Goal: Task Accomplishment & Management: Manage account settings

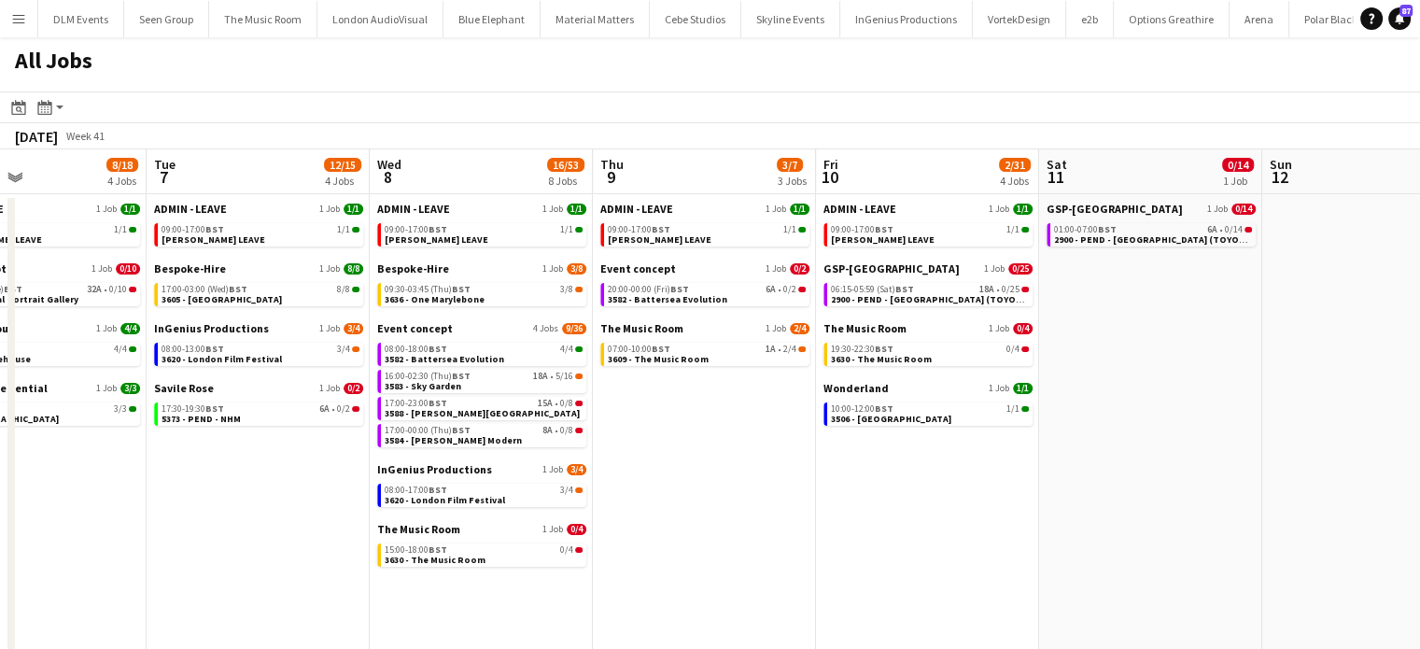
scroll to position [0, 721]
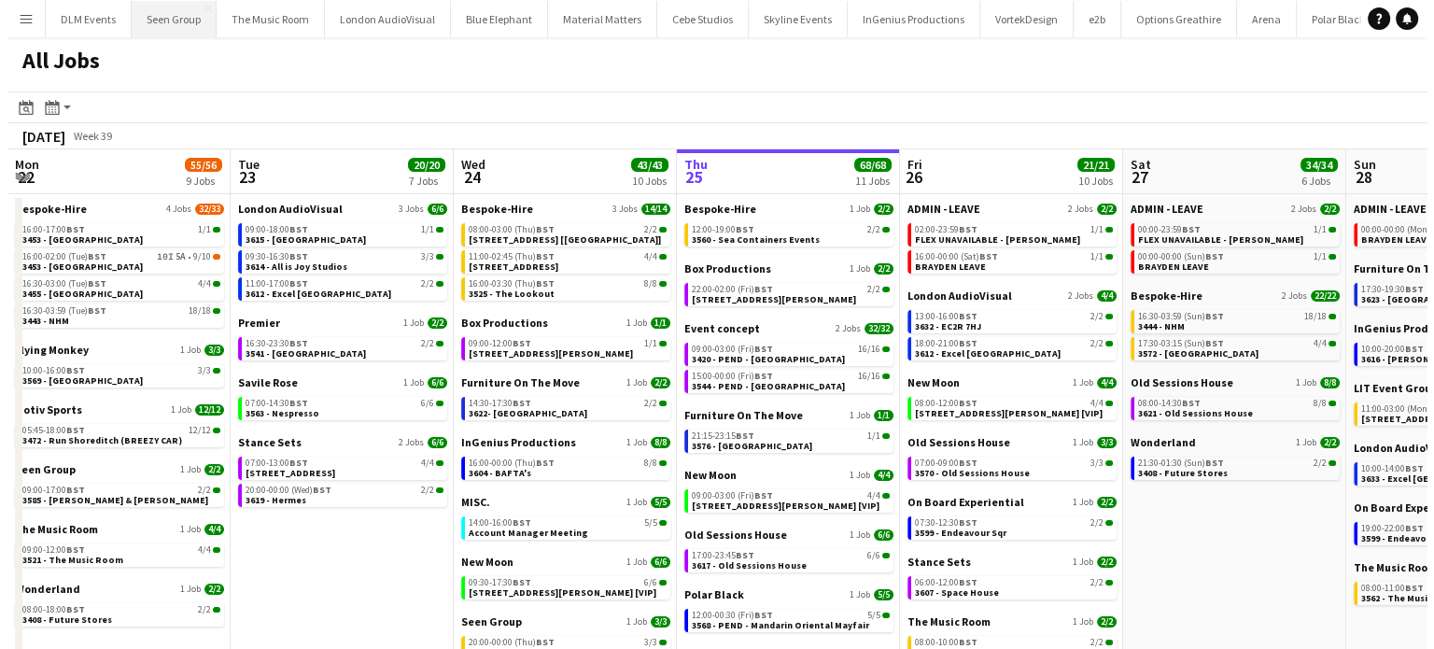
scroll to position [0, 446]
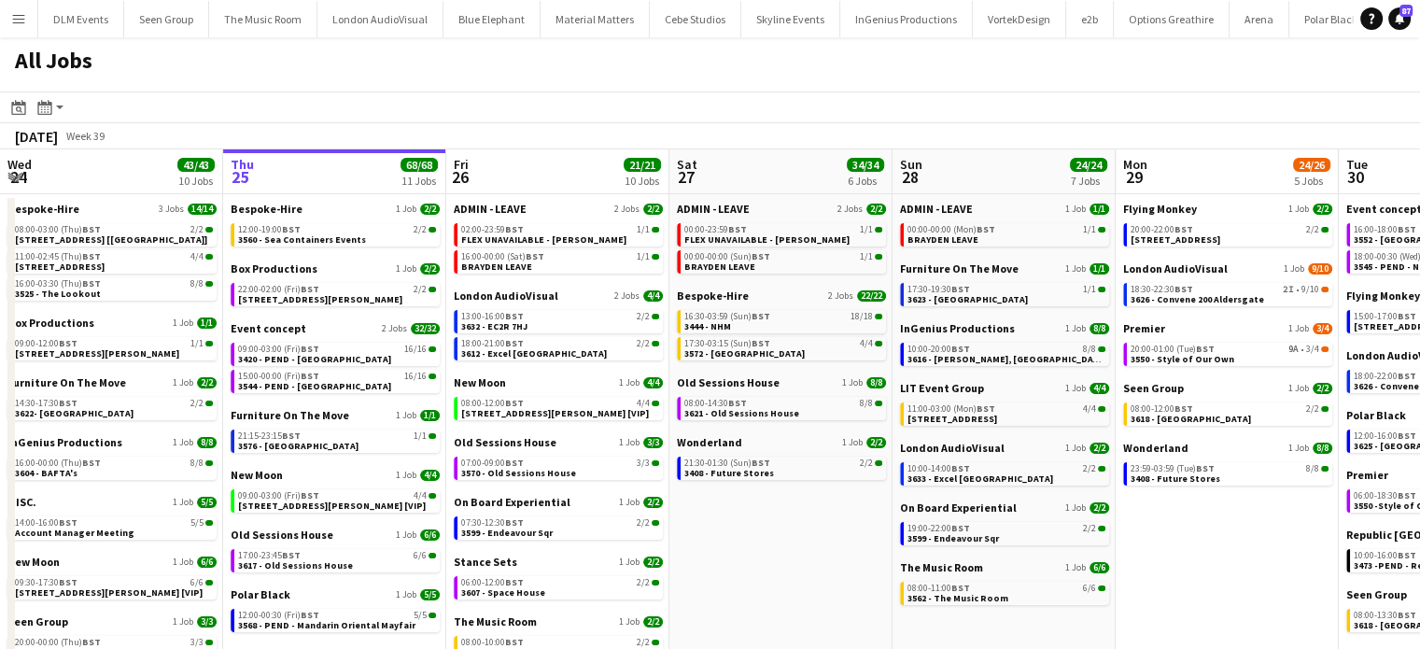
click at [27, 30] on button "Menu" at bounding box center [18, 18] width 37 height 37
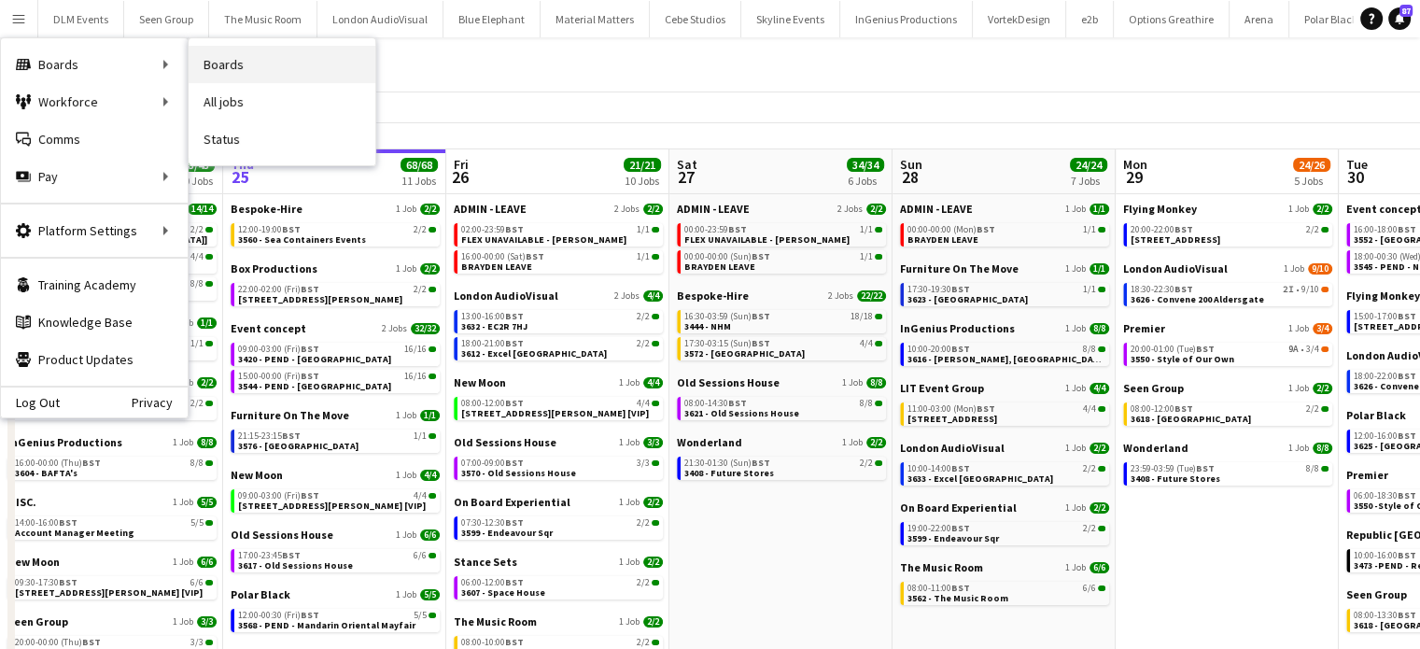
click at [205, 63] on link "Boards" at bounding box center [282, 64] width 187 height 37
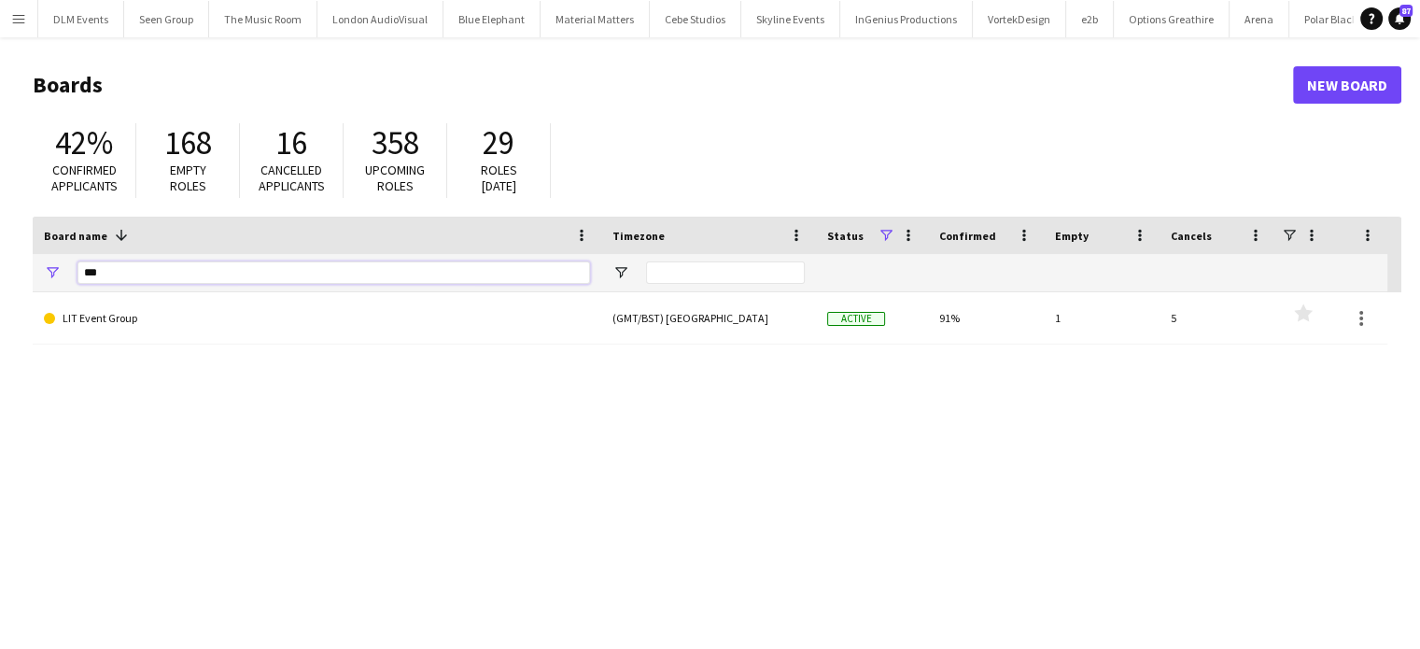
click at [439, 282] on input "***" at bounding box center [333, 272] width 512 height 22
type input "******"
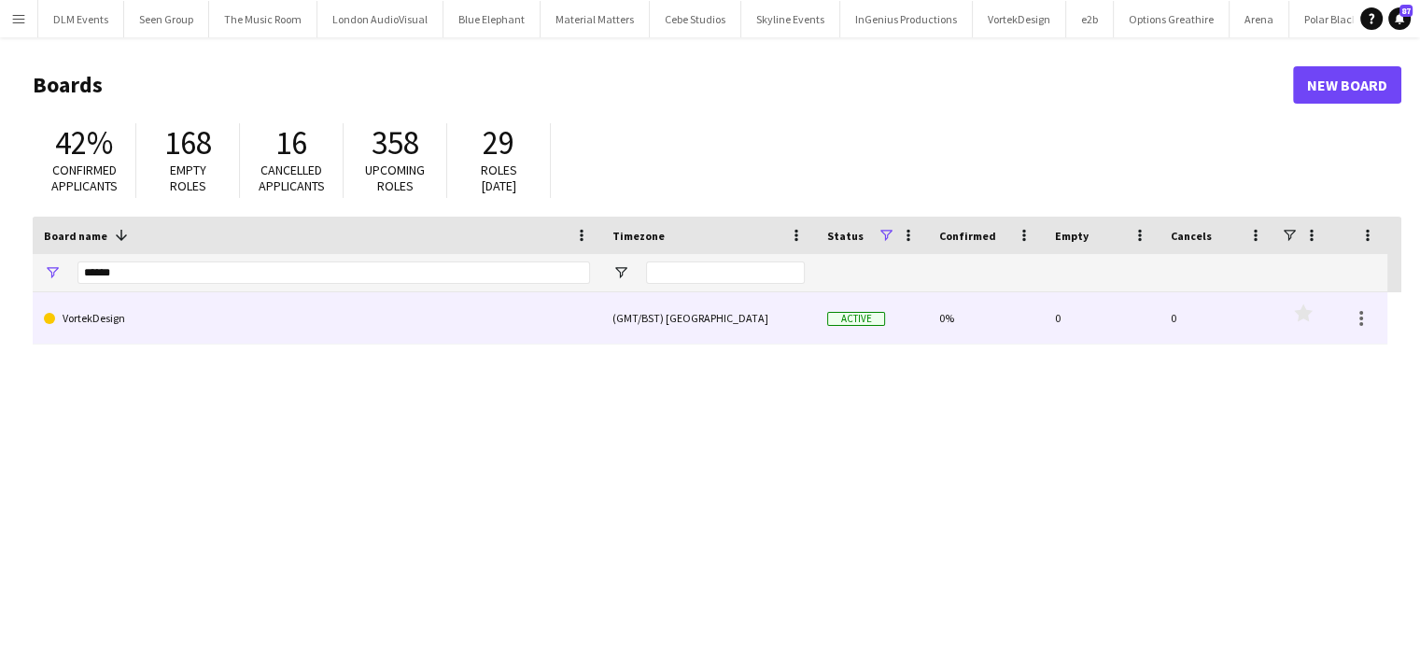
click at [288, 323] on link "VortekDesign" at bounding box center [317, 318] width 546 height 52
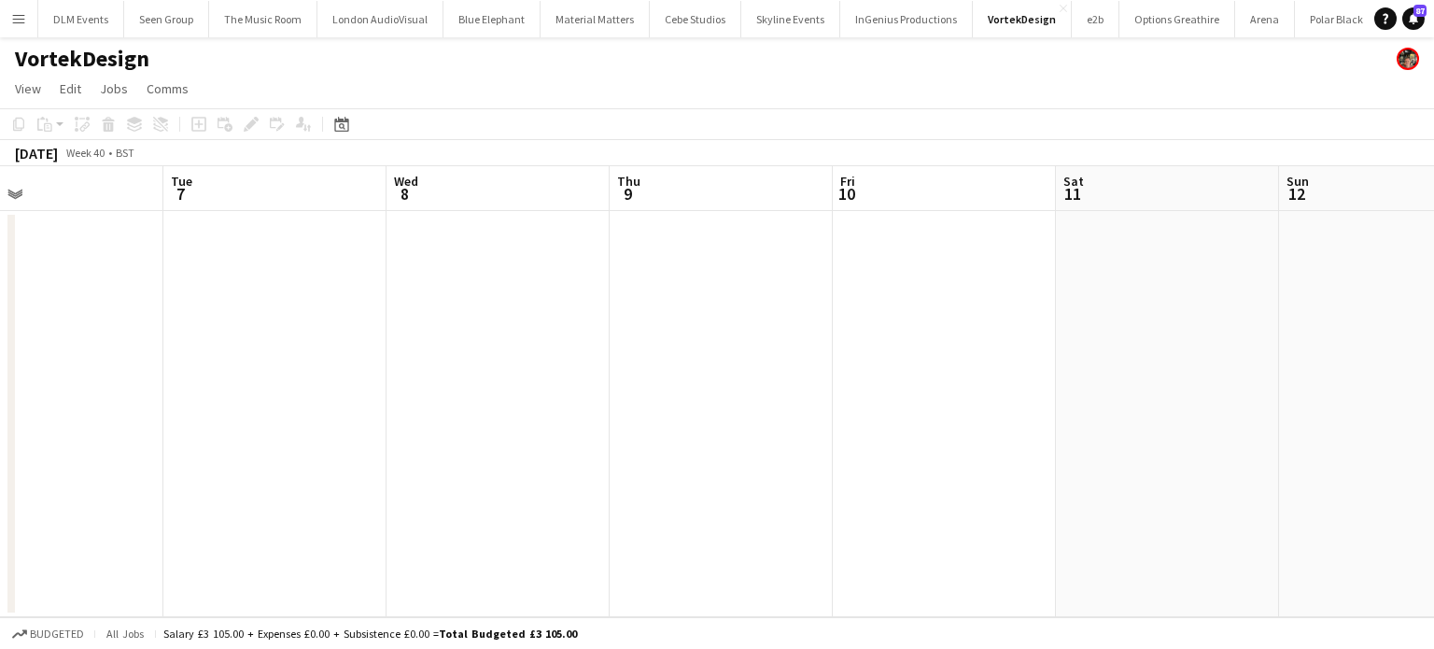
scroll to position [0, 728]
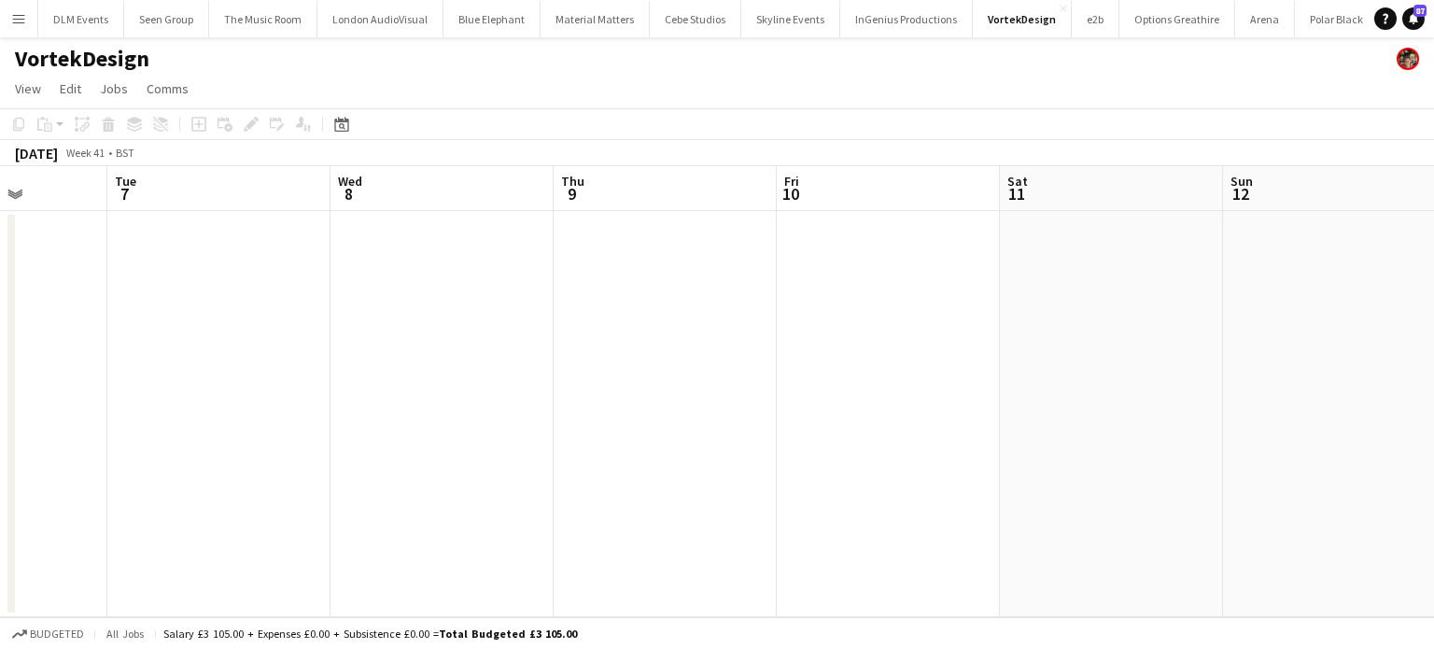
scroll to position [0, 698]
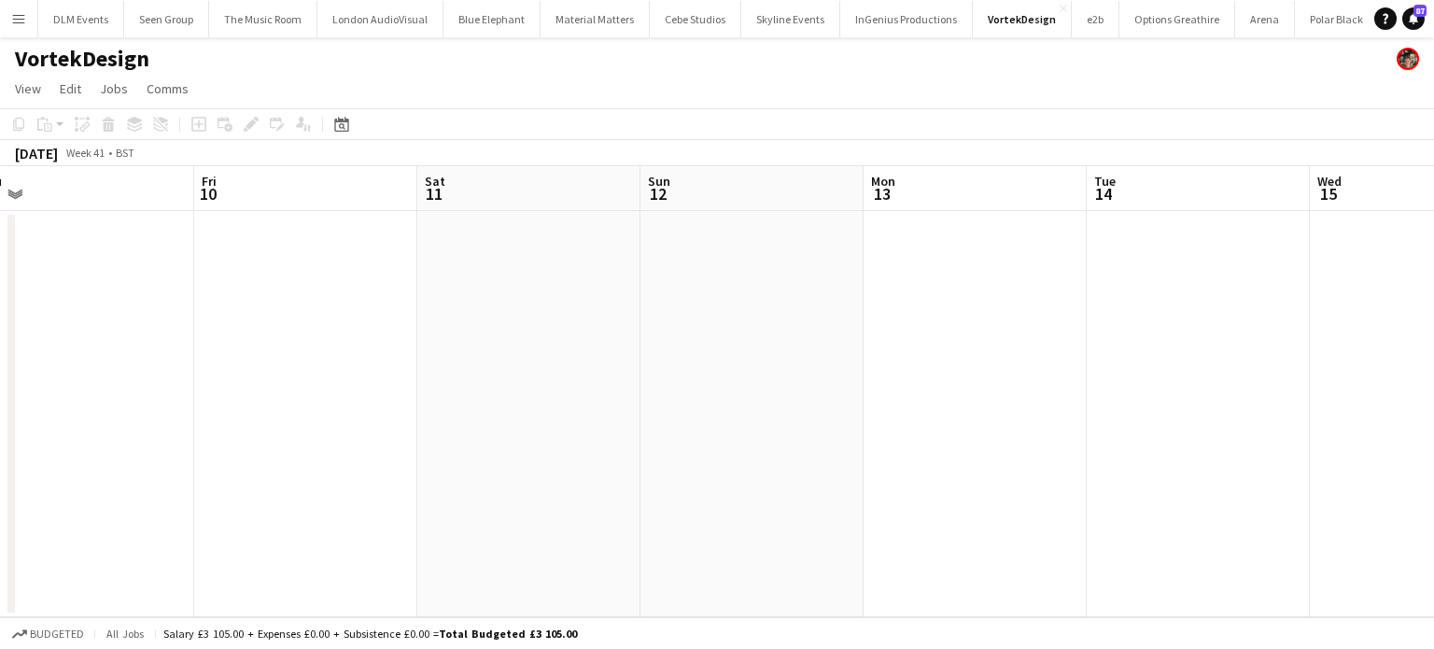
click at [16, 29] on button "Menu" at bounding box center [18, 18] width 37 height 37
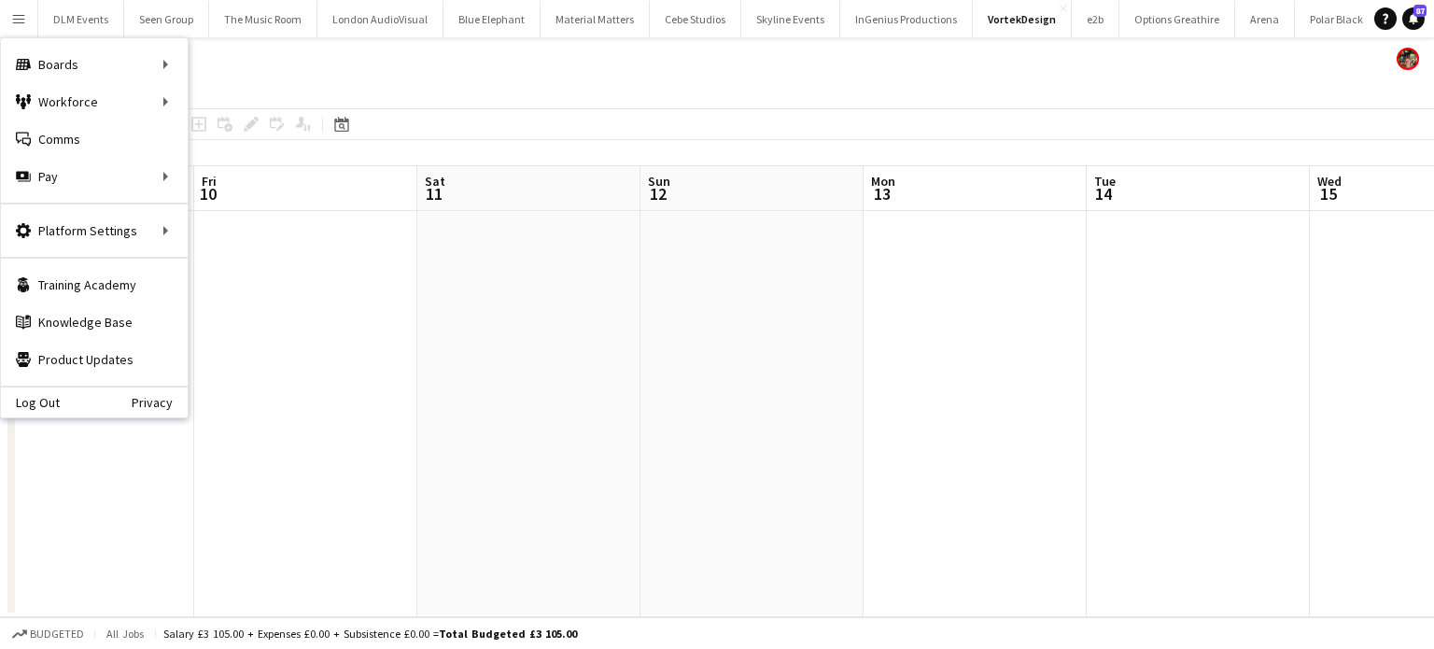
click at [209, 99] on app-page-menu "View Day view expanded Day view collapsed Month view Date picker Jump to [DATE]…" at bounding box center [717, 90] width 1434 height 35
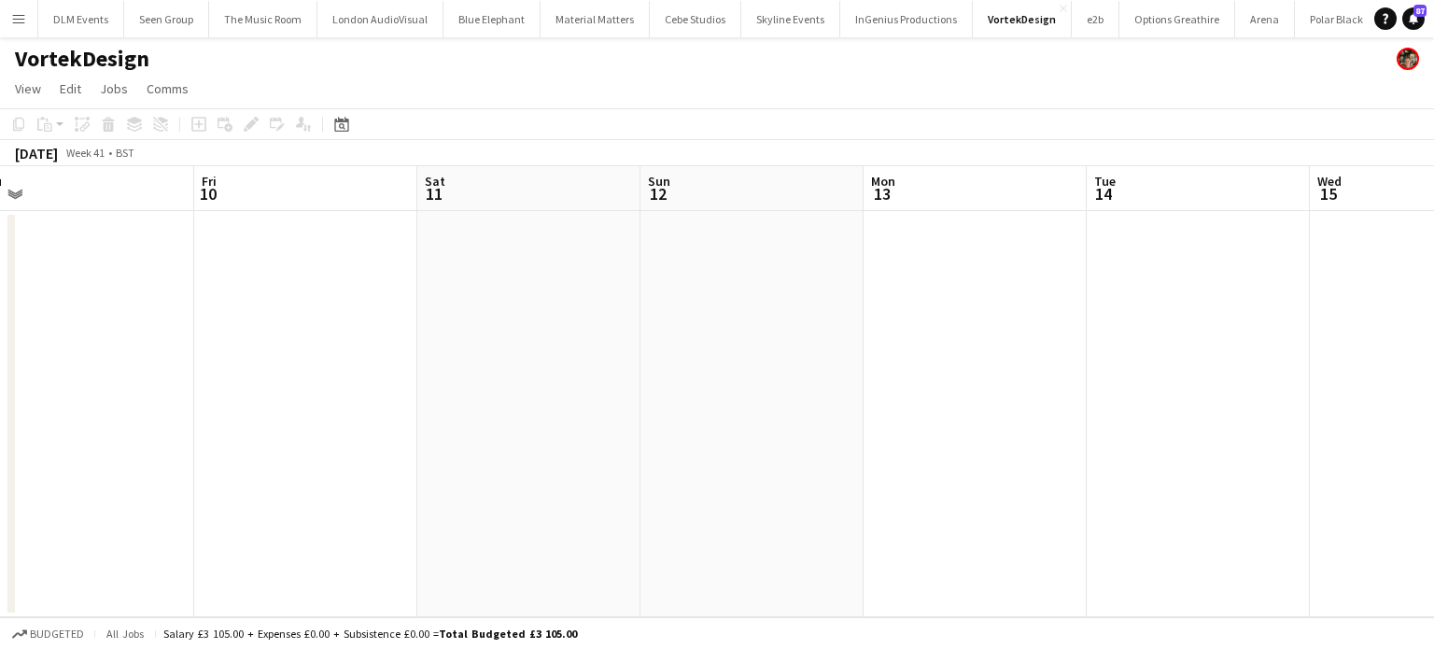
click at [19, 11] on app-icon "Menu" at bounding box center [18, 18] width 15 height 15
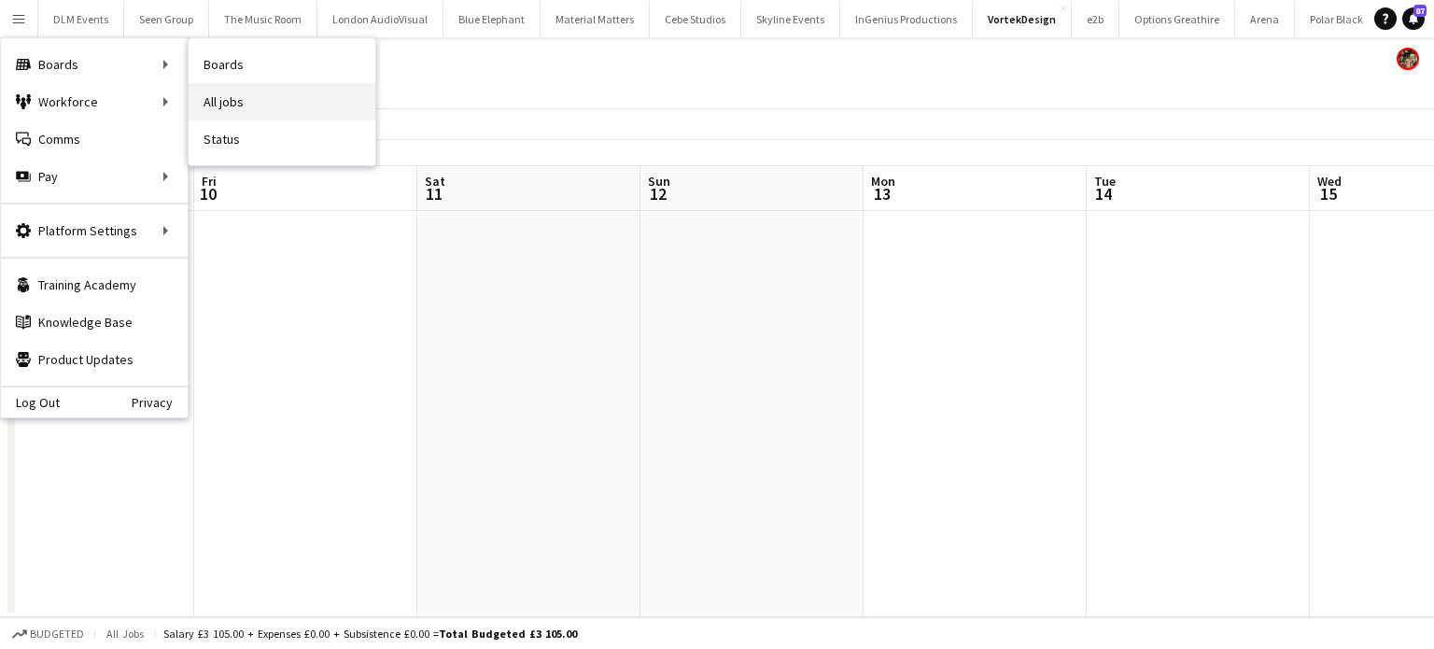
click at [239, 91] on link "All jobs" at bounding box center [282, 101] width 187 height 37
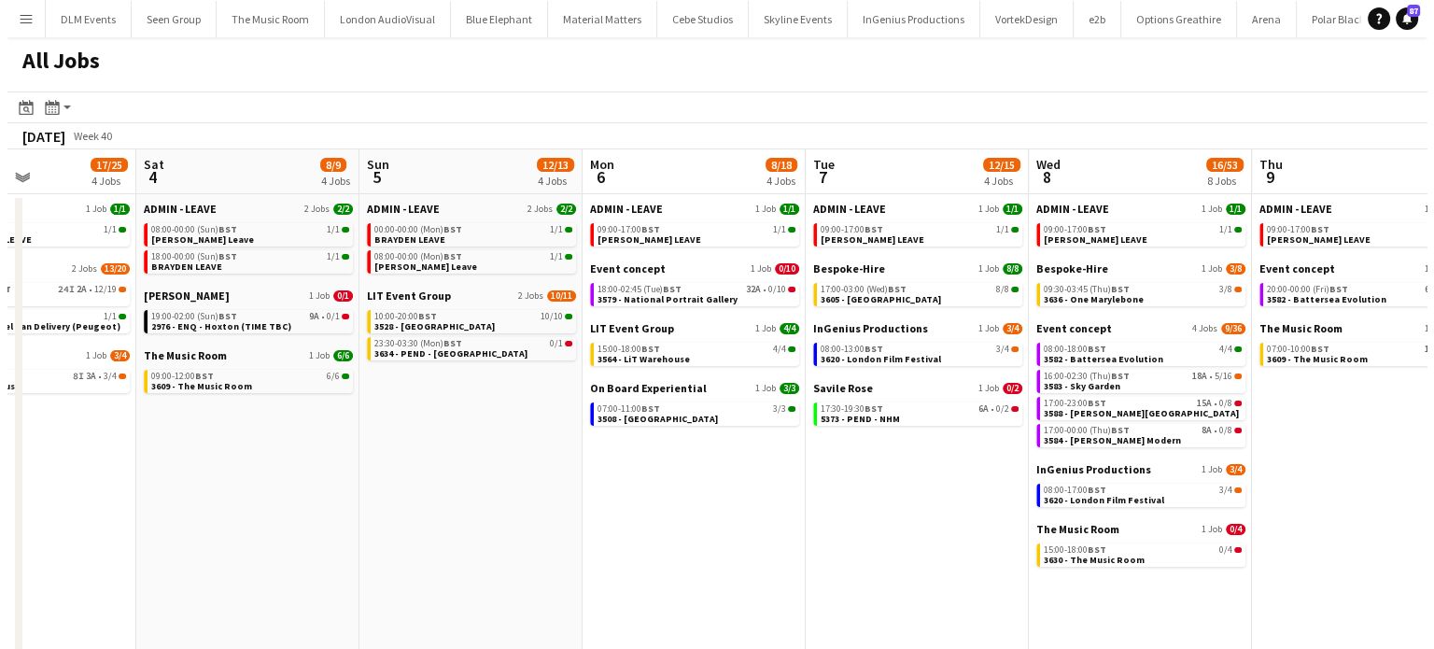
scroll to position [0, 541]
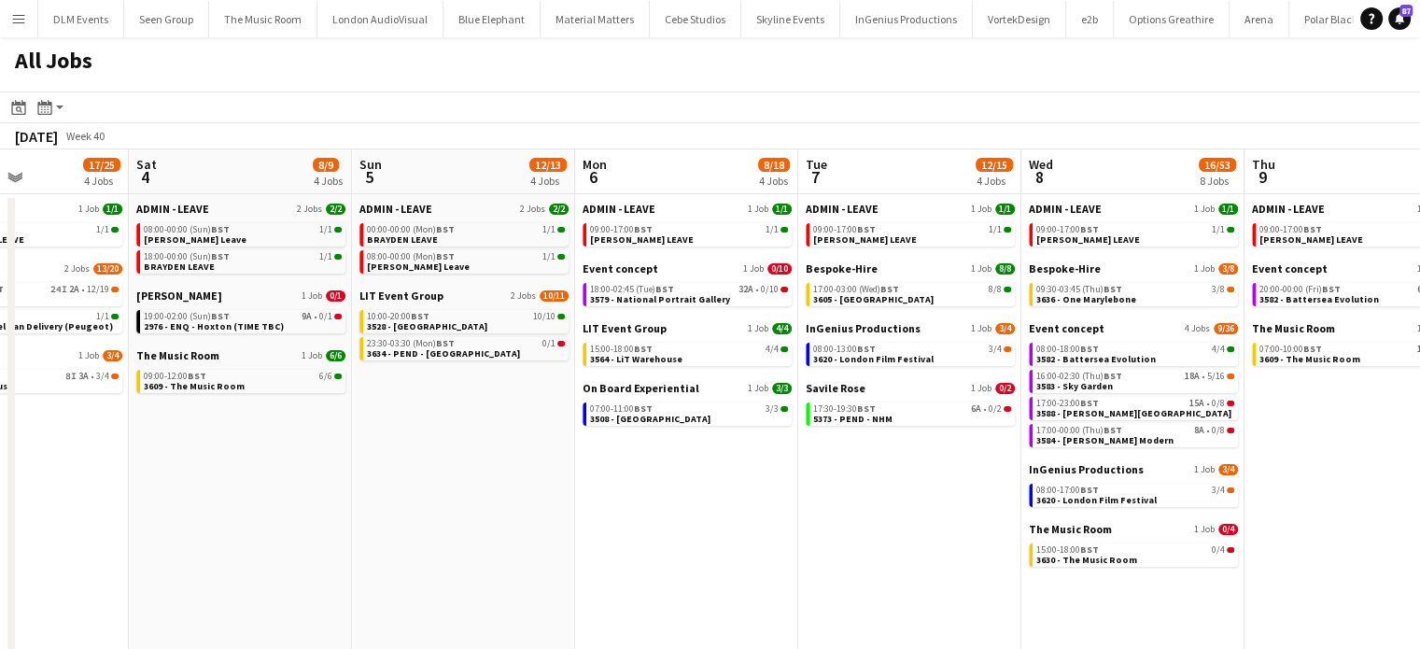
click at [30, 18] on button "Menu" at bounding box center [18, 18] width 37 height 37
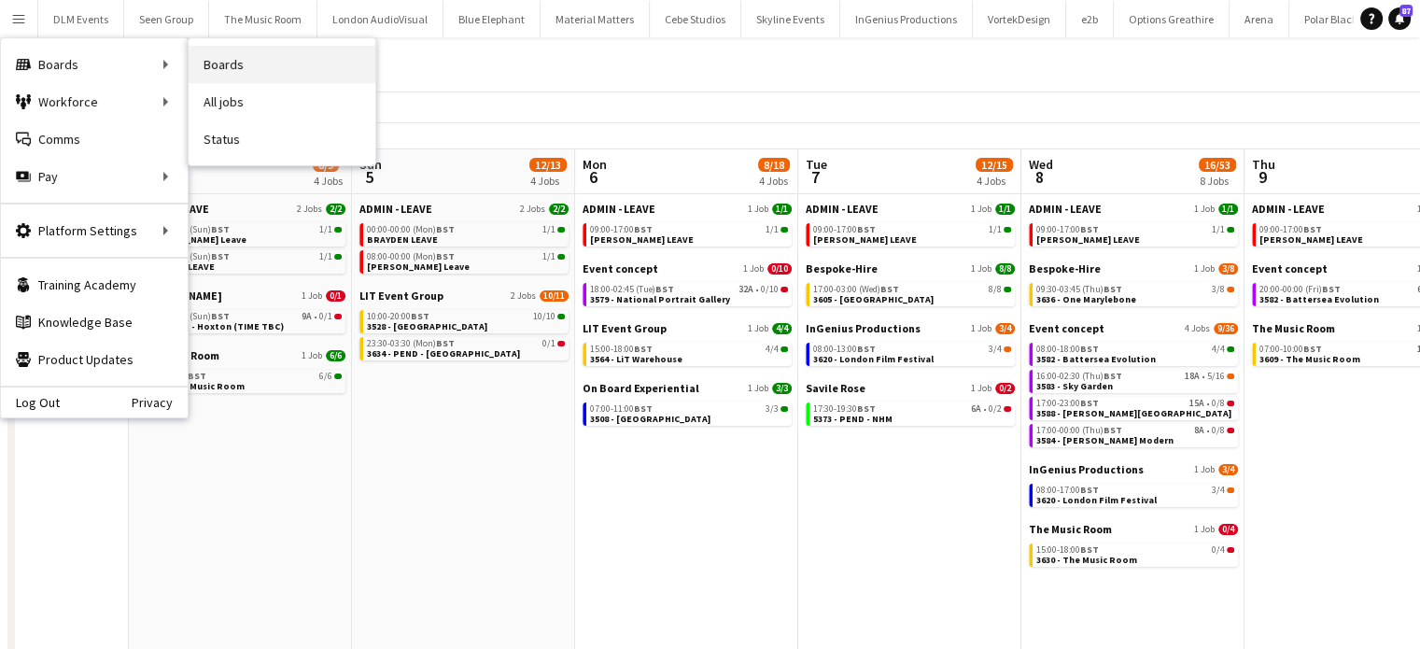
click at [246, 55] on link "Boards" at bounding box center [282, 64] width 187 height 37
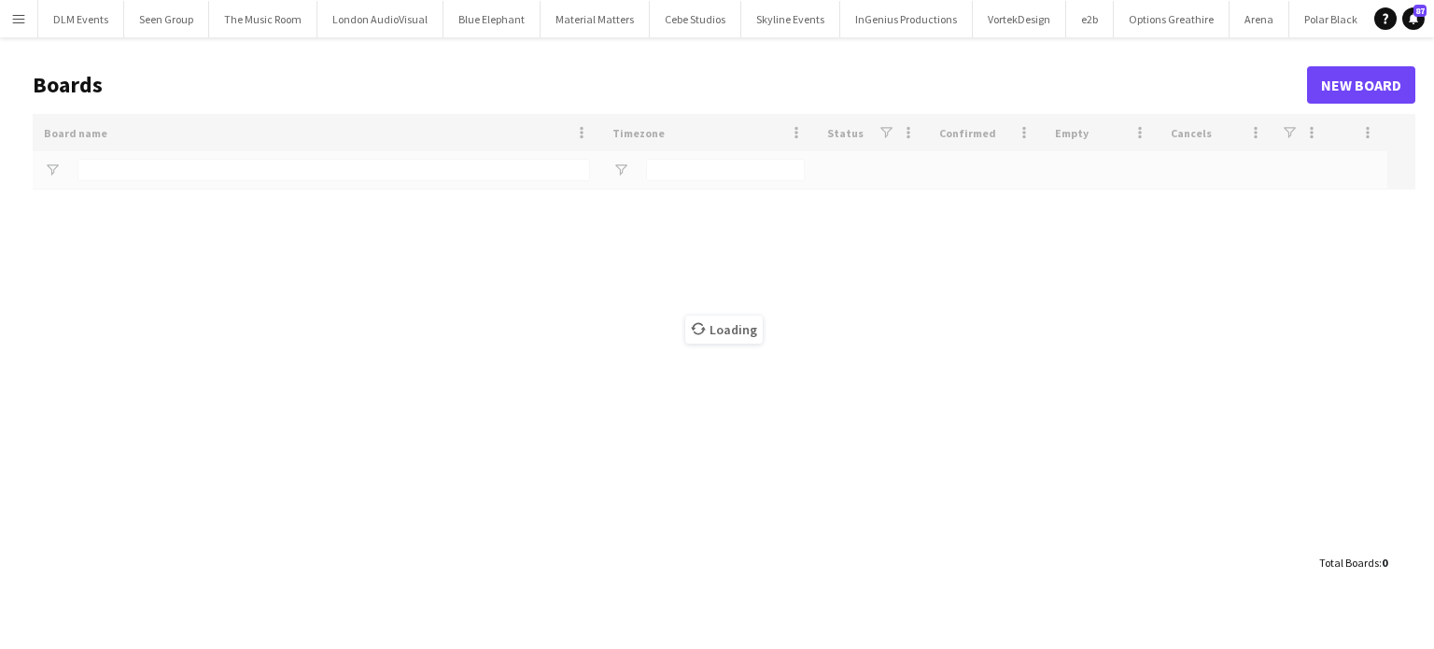
type input "******"
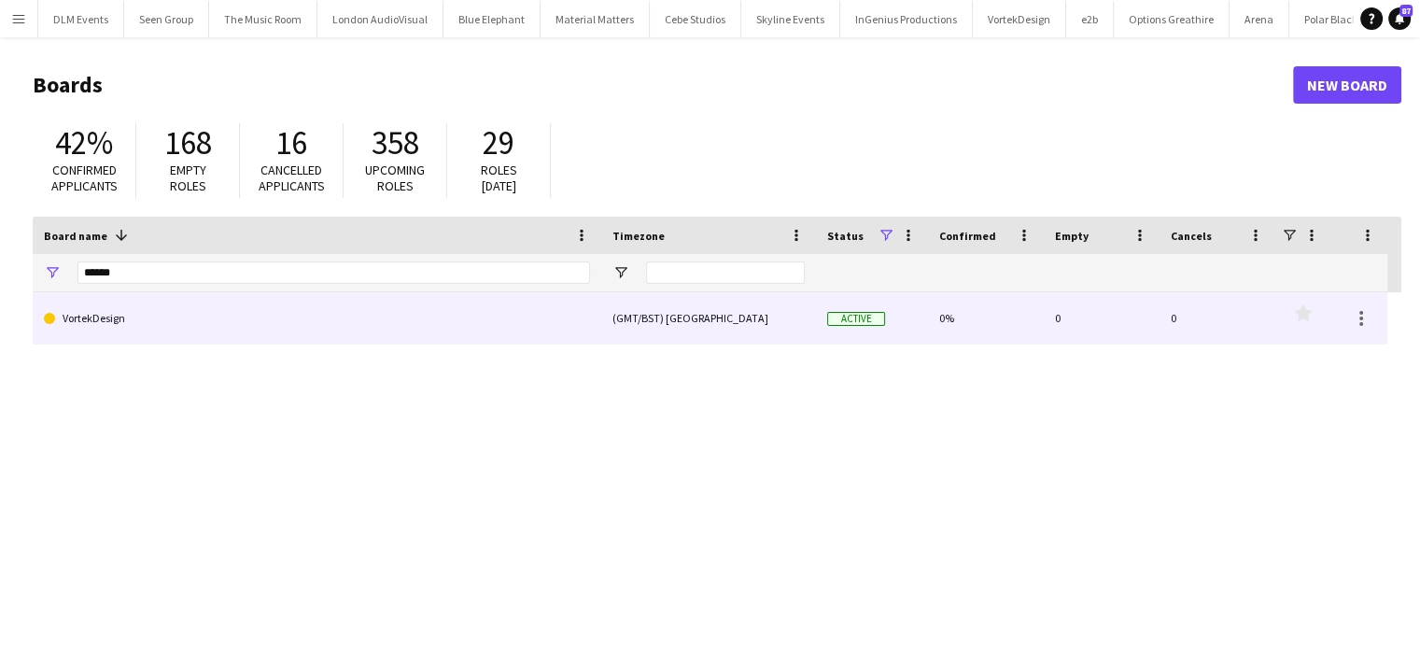
click at [336, 310] on link "VortekDesign" at bounding box center [317, 318] width 546 height 52
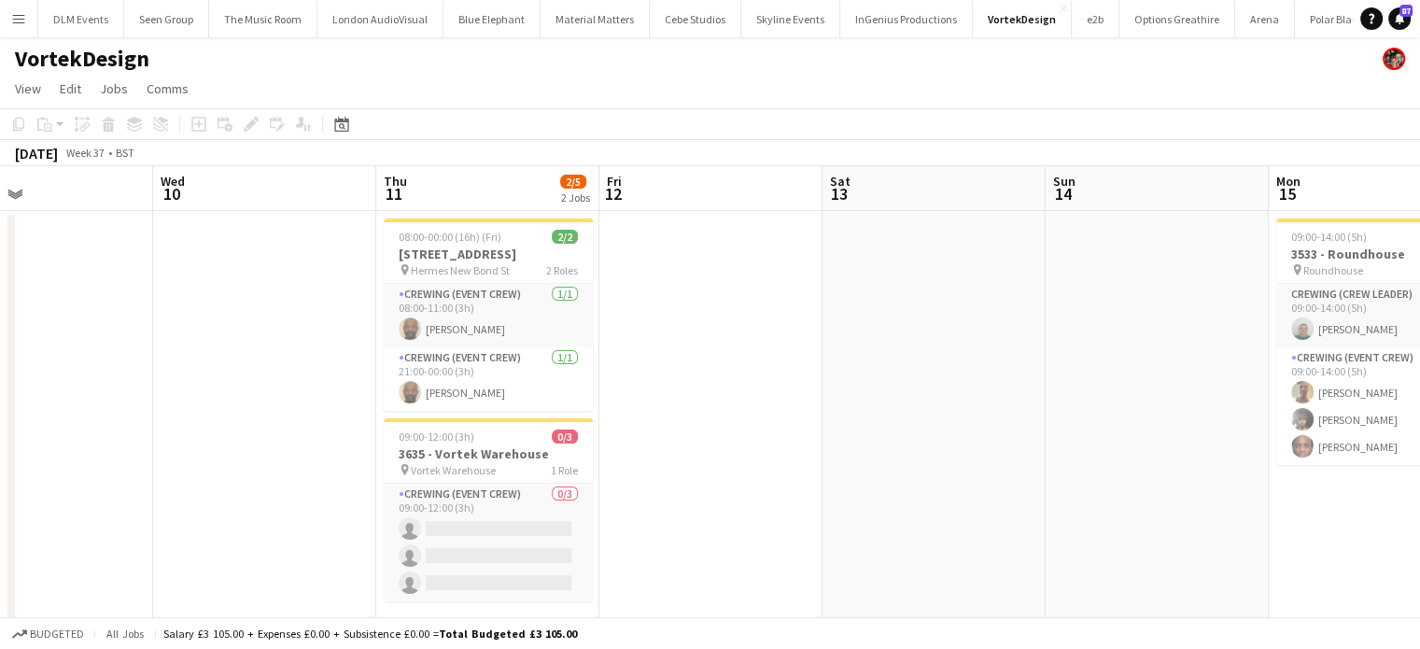
scroll to position [0, 512]
click at [463, 421] on div at bounding box center [491, 420] width 209 height 4
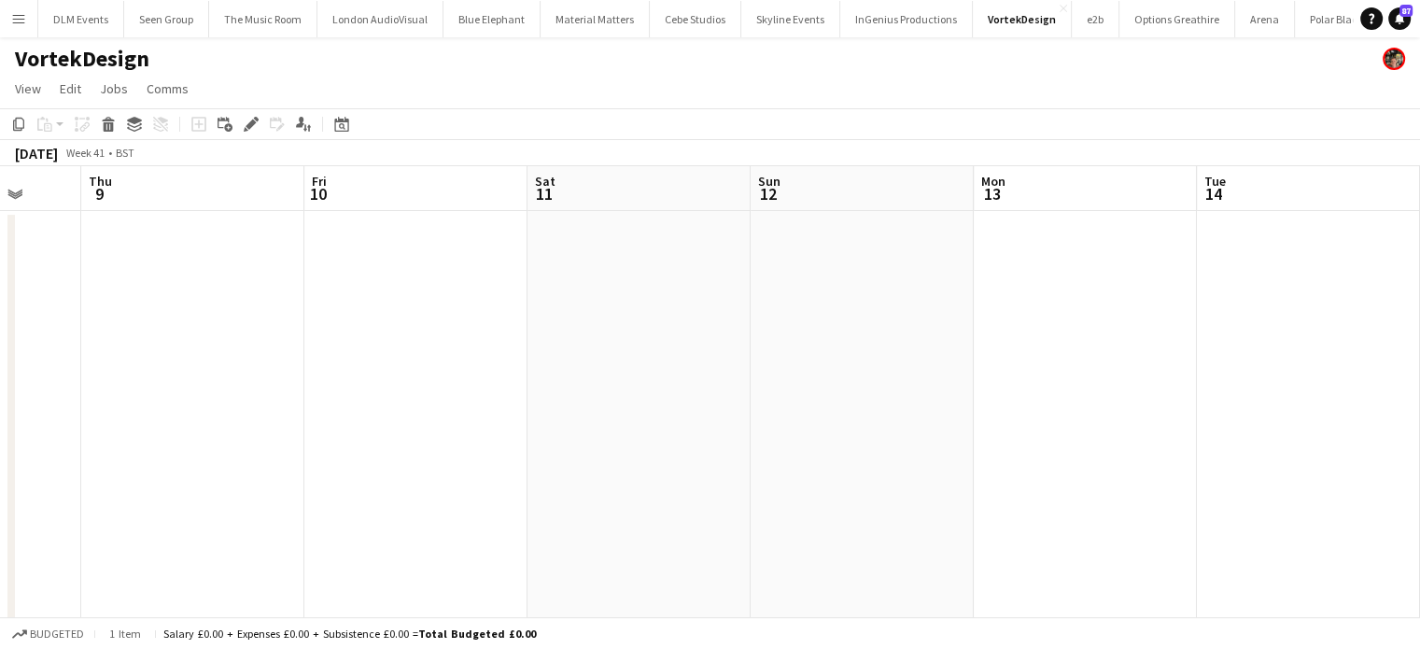
scroll to position [0, 590]
click at [596, 377] on app-date-cell at bounding box center [637, 443] width 223 height 464
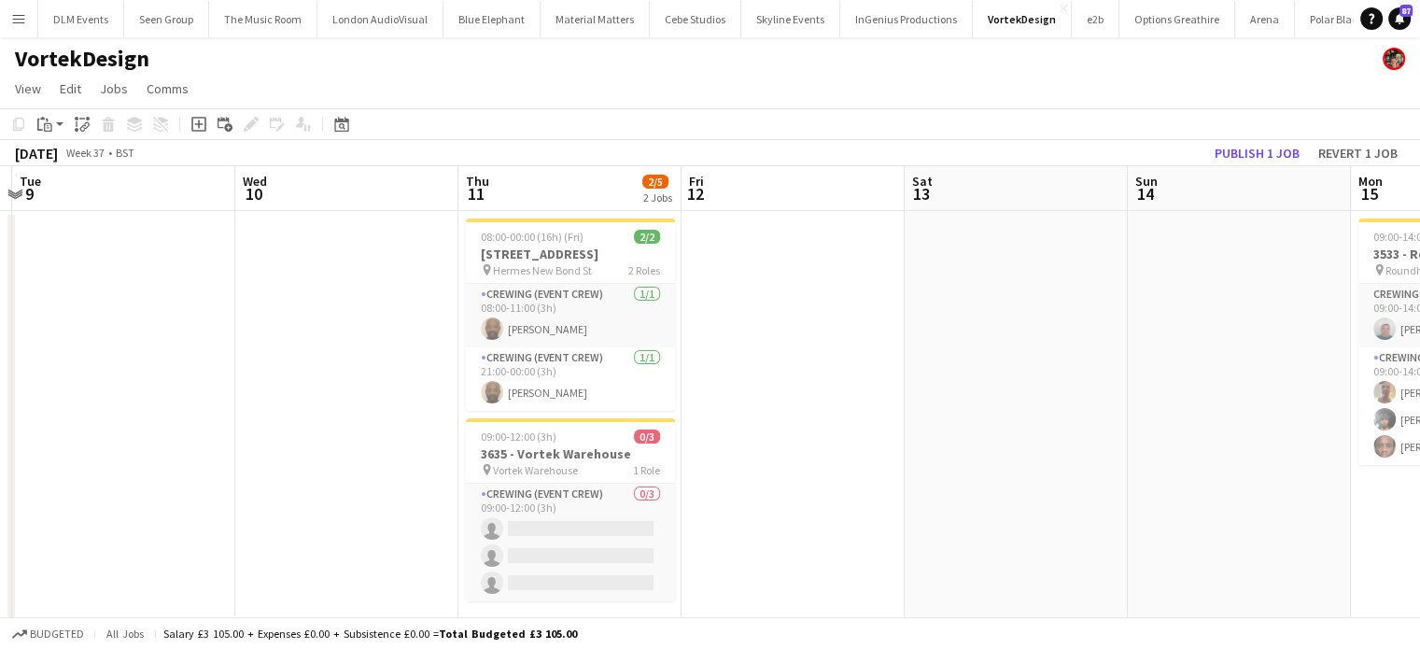
scroll to position [0, 423]
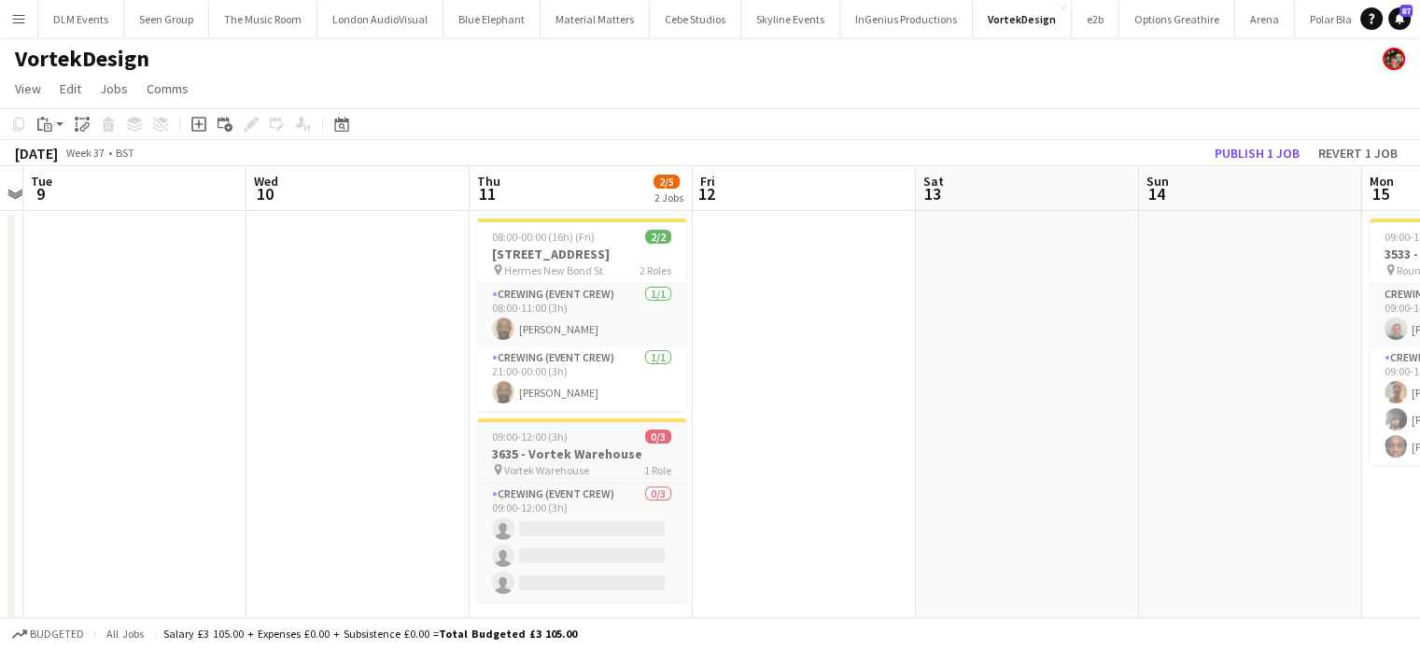
click at [554, 439] on span "09:00-12:00 (3h)" at bounding box center [530, 436] width 76 height 14
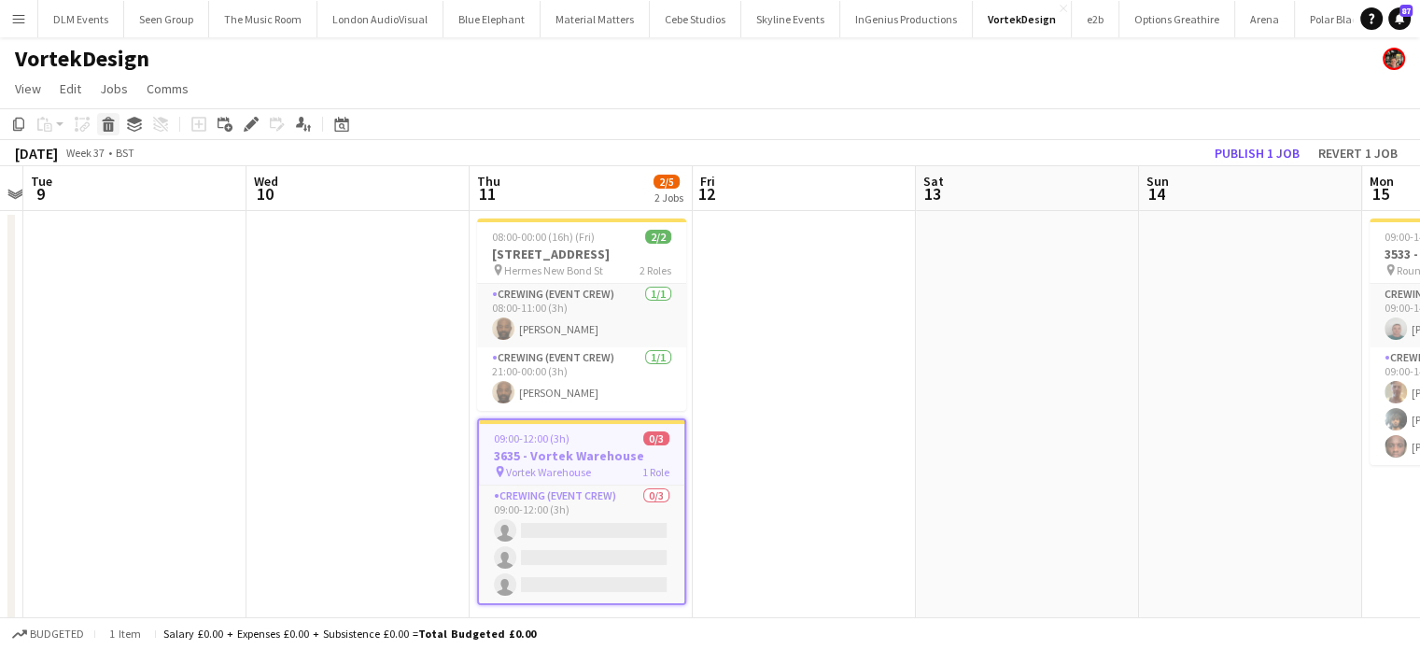
click at [112, 120] on icon at bounding box center [108, 119] width 12 height 5
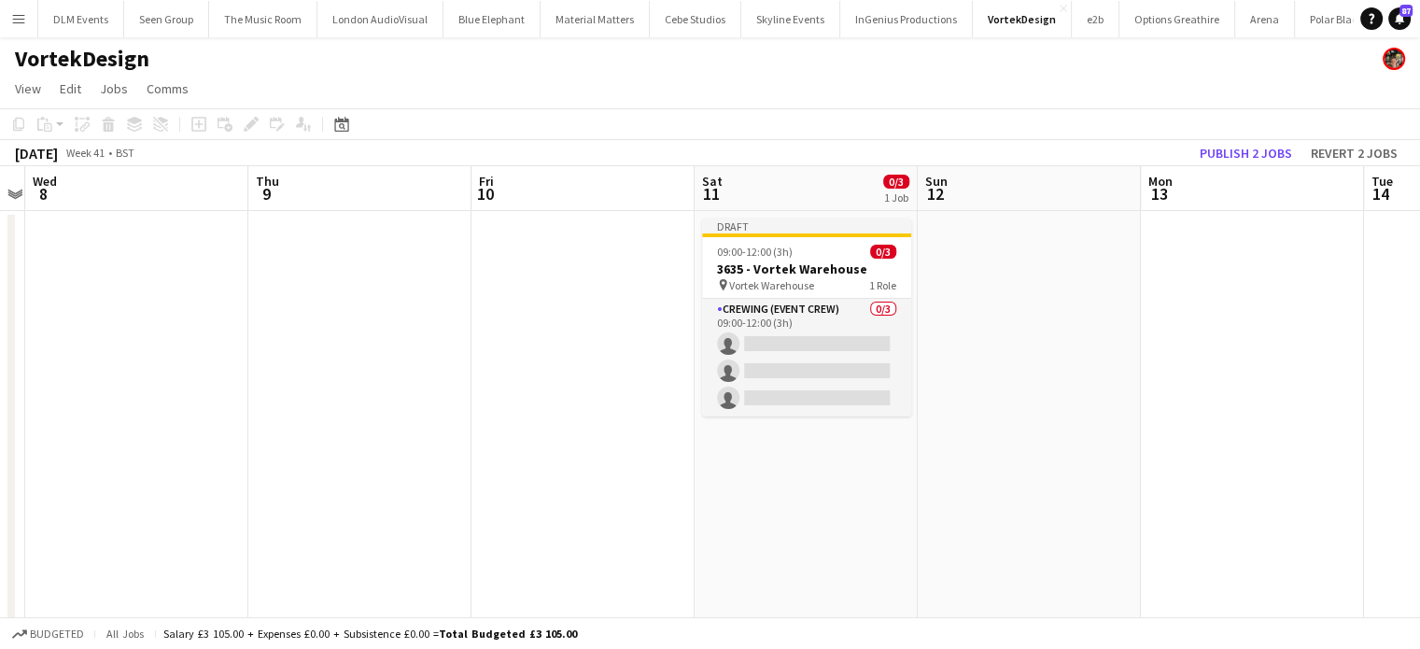
scroll to position [0, 873]
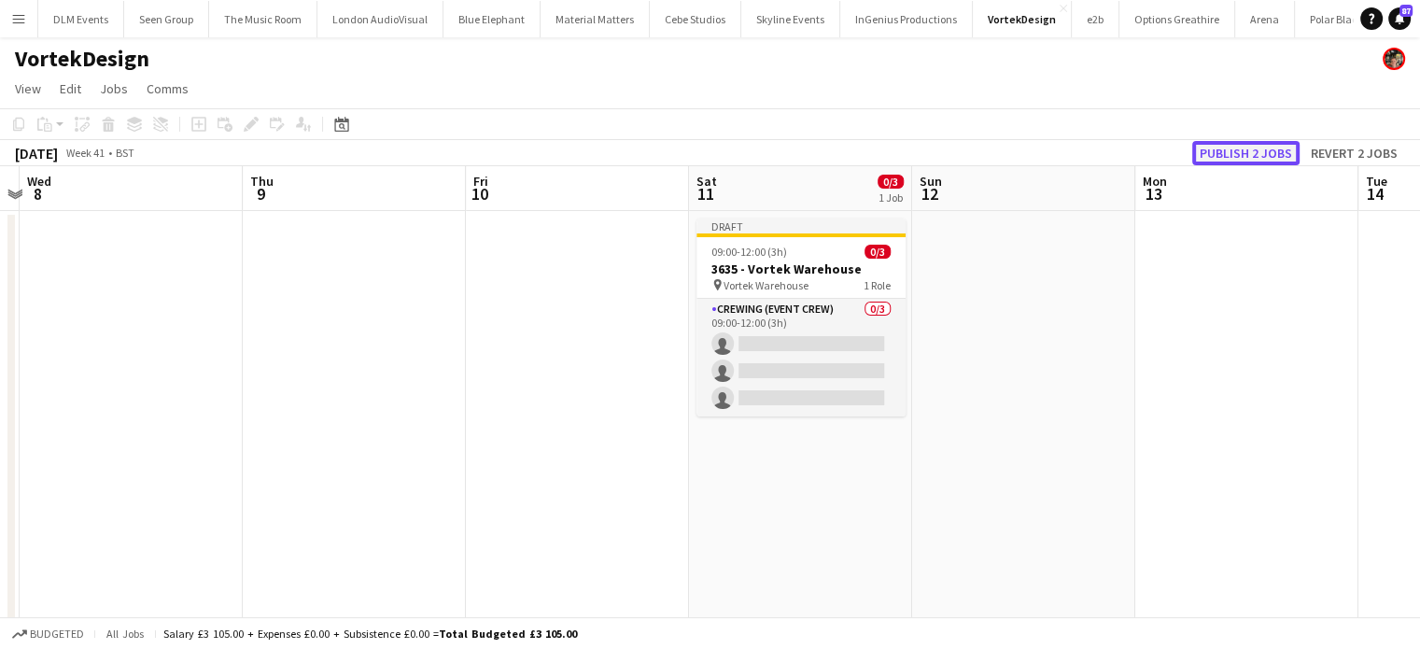
click at [1257, 141] on button "Publish 2 jobs" at bounding box center [1245, 153] width 107 height 24
